Goal: Task Accomplishment & Management: Use online tool/utility

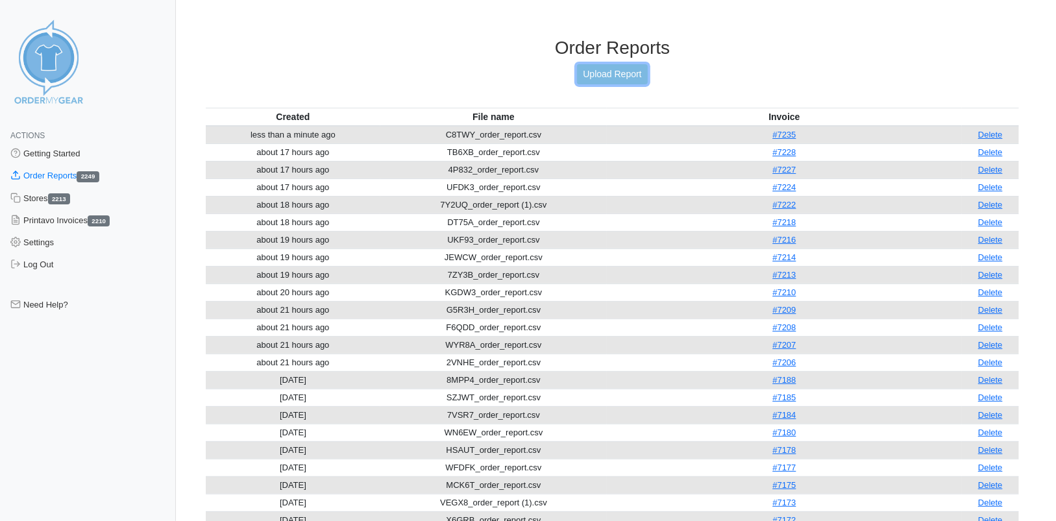
click at [601, 74] on link "Upload Report" at bounding box center [612, 74] width 70 height 20
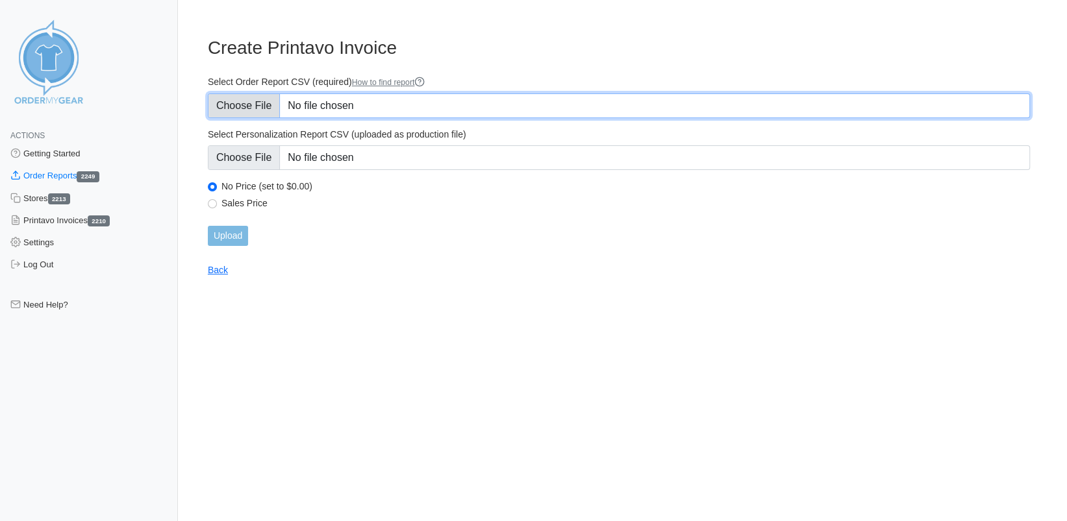
click at [264, 110] on input "Select Order Report CSV (required) How to find report" at bounding box center [619, 105] width 822 height 25
type input "C:\fakepath\CW7BH_order_report.csv"
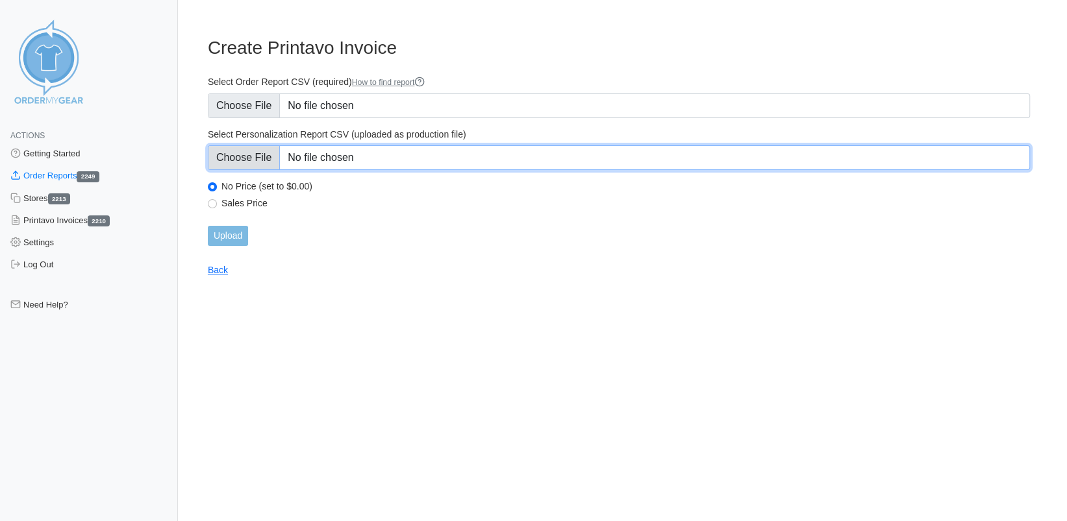
click at [251, 161] on input "Select Personalization Report CSV (uploaded as production file)" at bounding box center [619, 157] width 822 height 25
type input "C:\fakepath\C8TWY_personalization_report.csv"
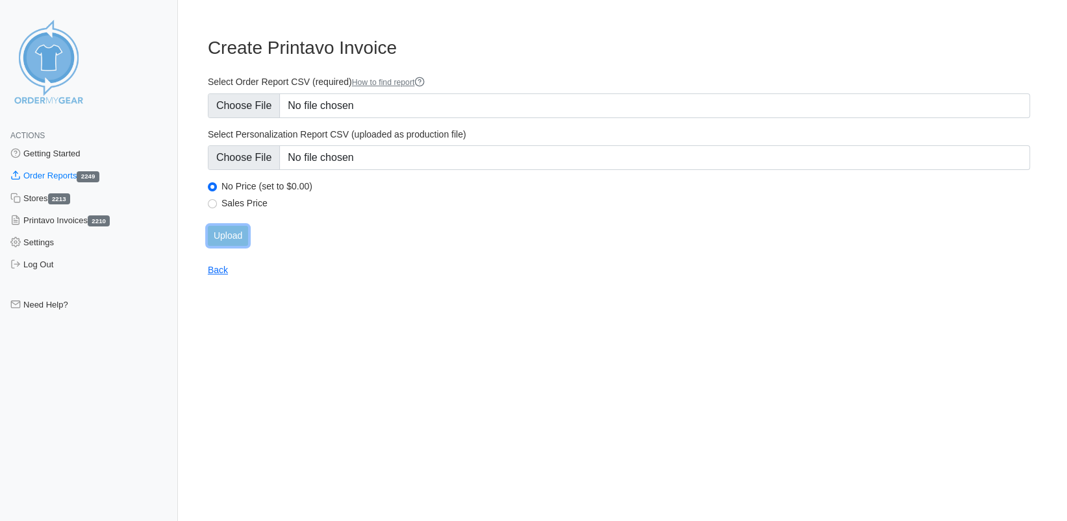
click at [227, 238] on input "Upload" at bounding box center [228, 236] width 40 height 20
